Goal: Obtain resource: Obtain resource

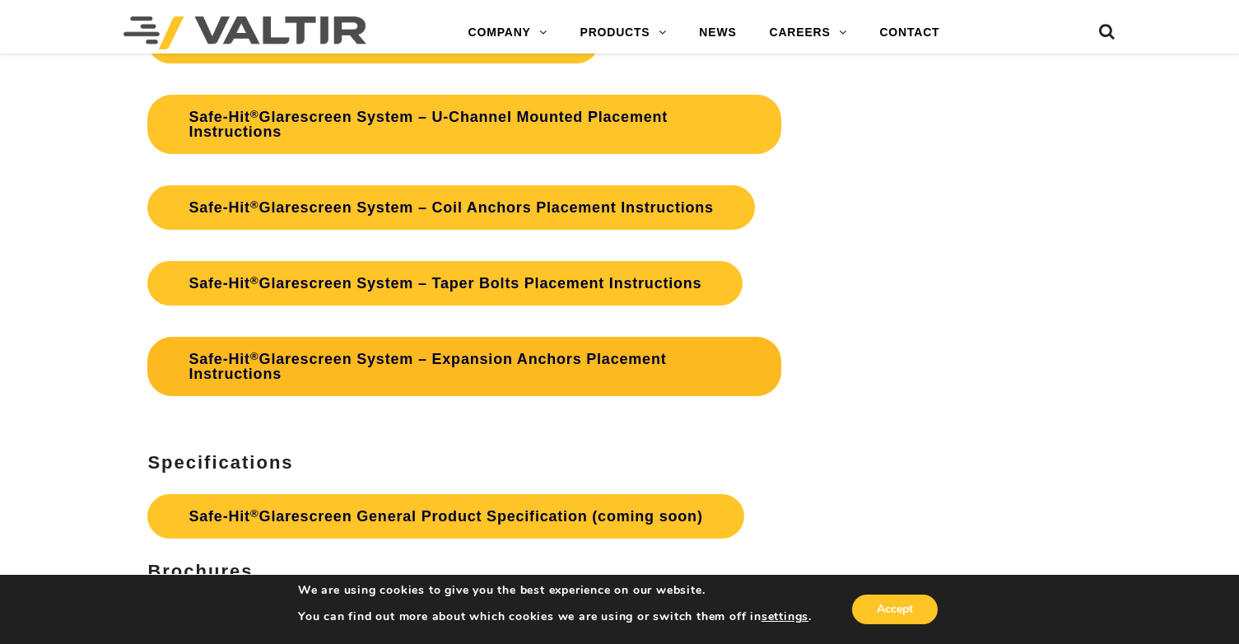
scroll to position [3337, 0]
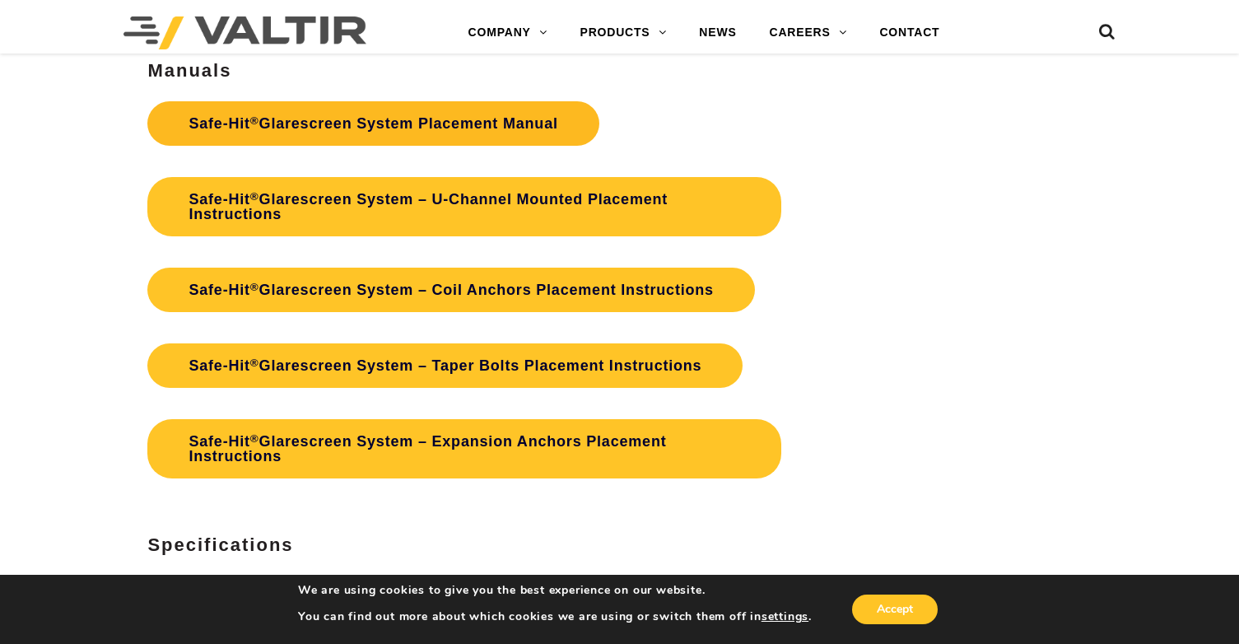
click at [517, 116] on link "Safe-Hit ® Glarescreen System Placement Manual" at bounding box center [372, 123] width 451 height 44
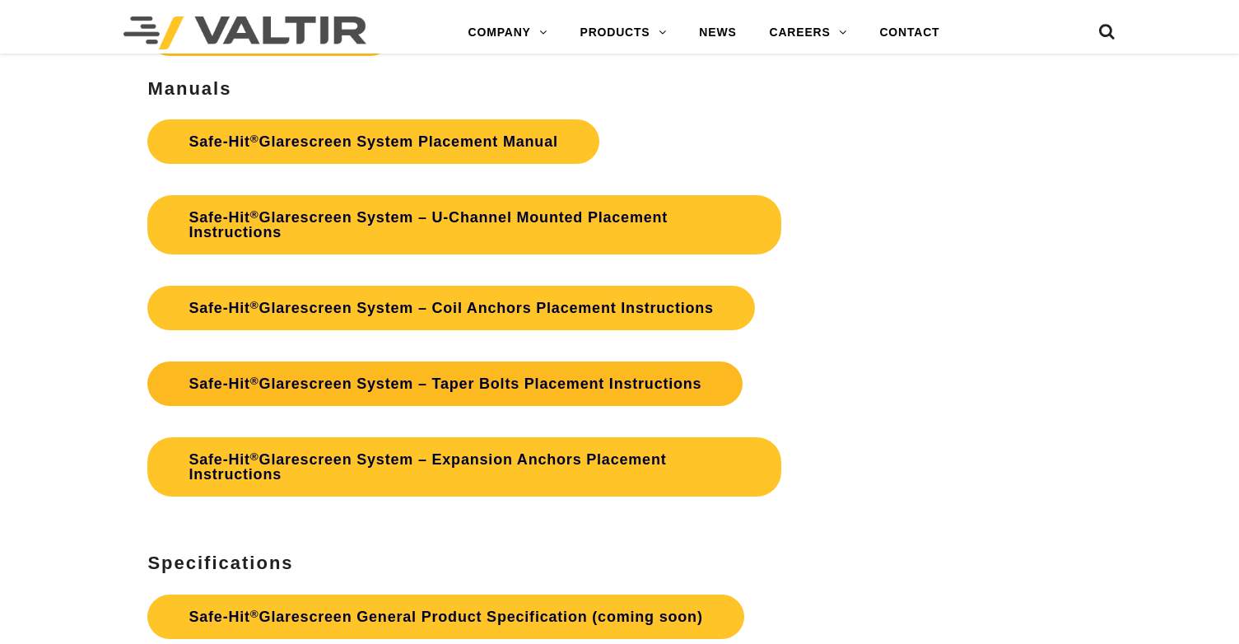
scroll to position [3337, 0]
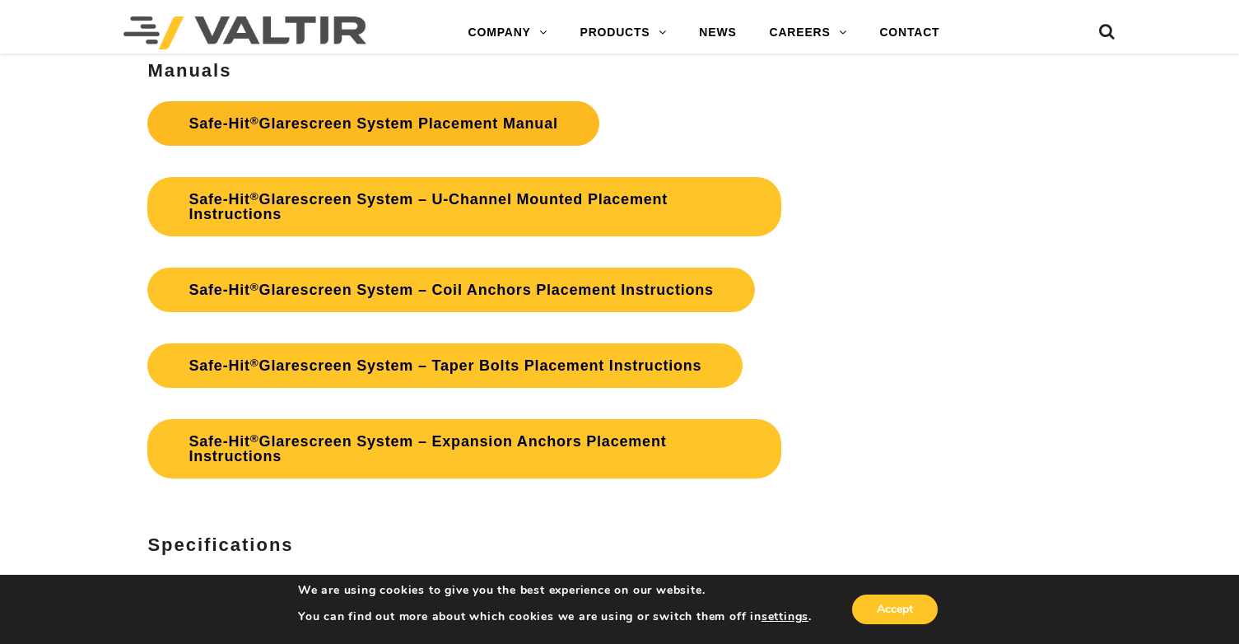
click at [521, 125] on link "Safe-Hit ® Glarescreen System Placement Manual" at bounding box center [372, 123] width 451 height 44
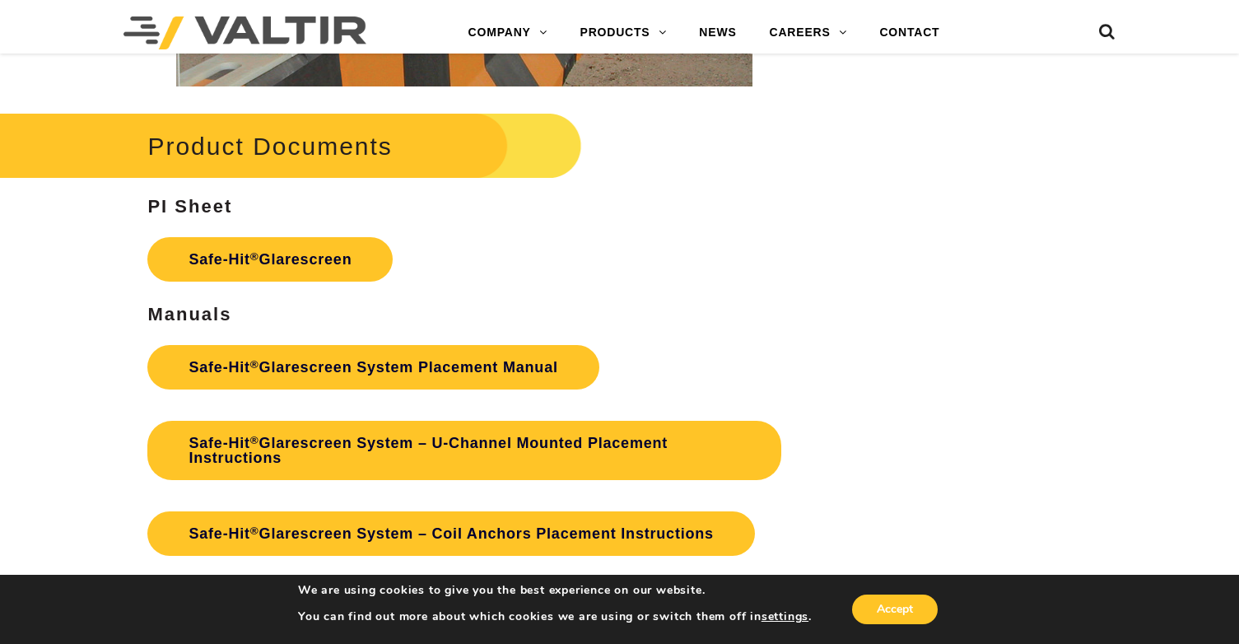
scroll to position [3047, 0]
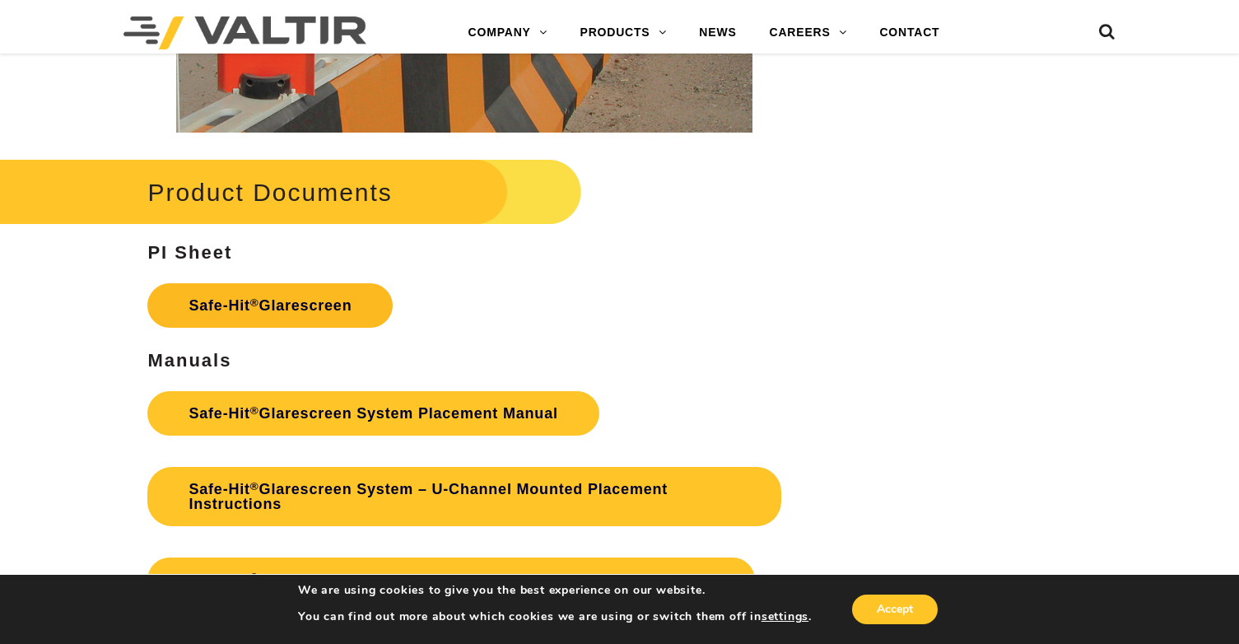
click at [259, 298] on link "Safe-Hit ® Glarescreen" at bounding box center [269, 305] width 245 height 44
